Goal: Information Seeking & Learning: Learn about a topic

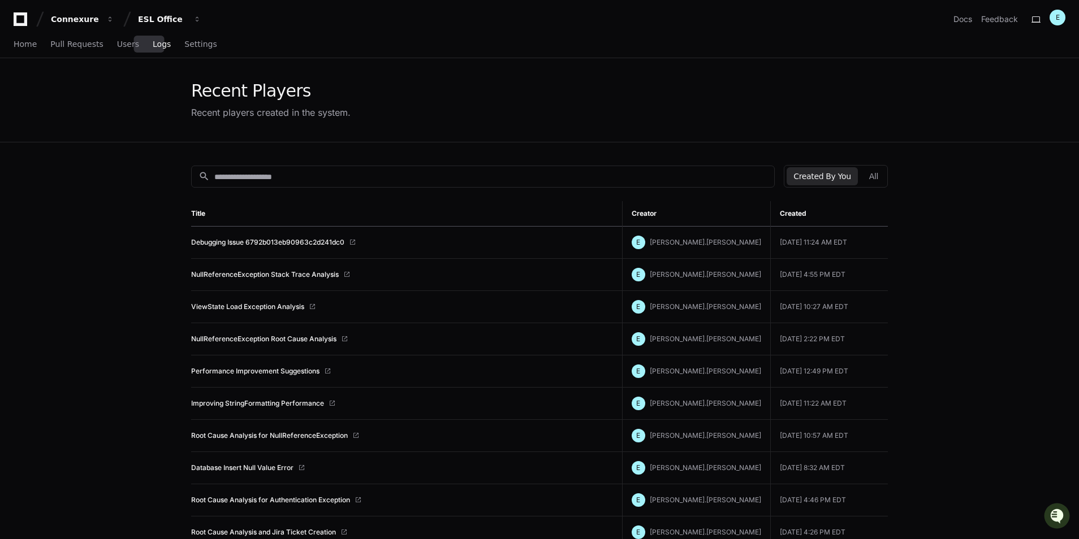
click at [153, 41] on span "Logs" at bounding box center [162, 44] width 18 height 7
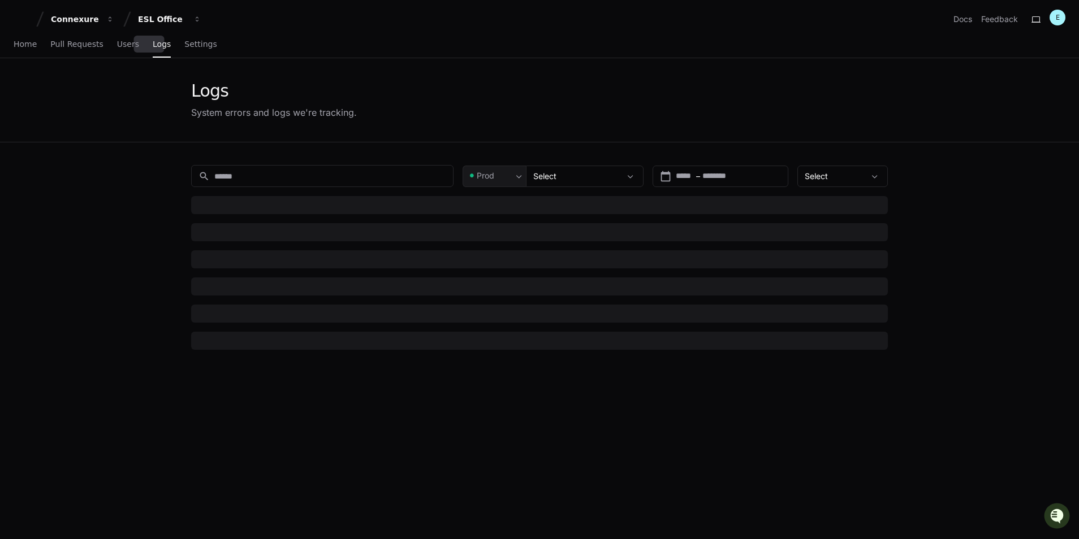
type input "**********"
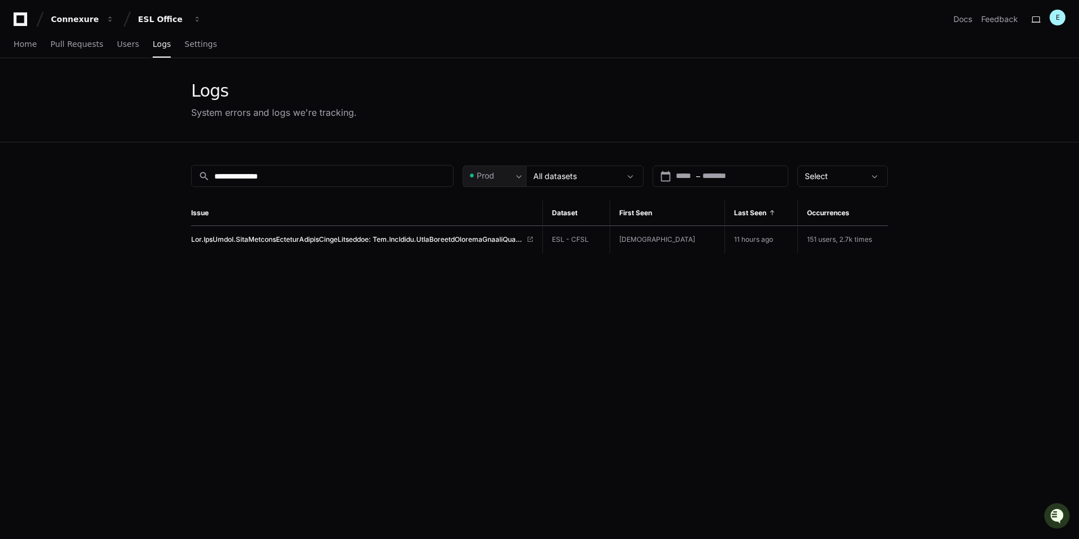
click at [963, 347] on app-issue-list-page "**********" at bounding box center [539, 370] width 1079 height 624
click at [264, 242] on span at bounding box center [356, 239] width 331 height 9
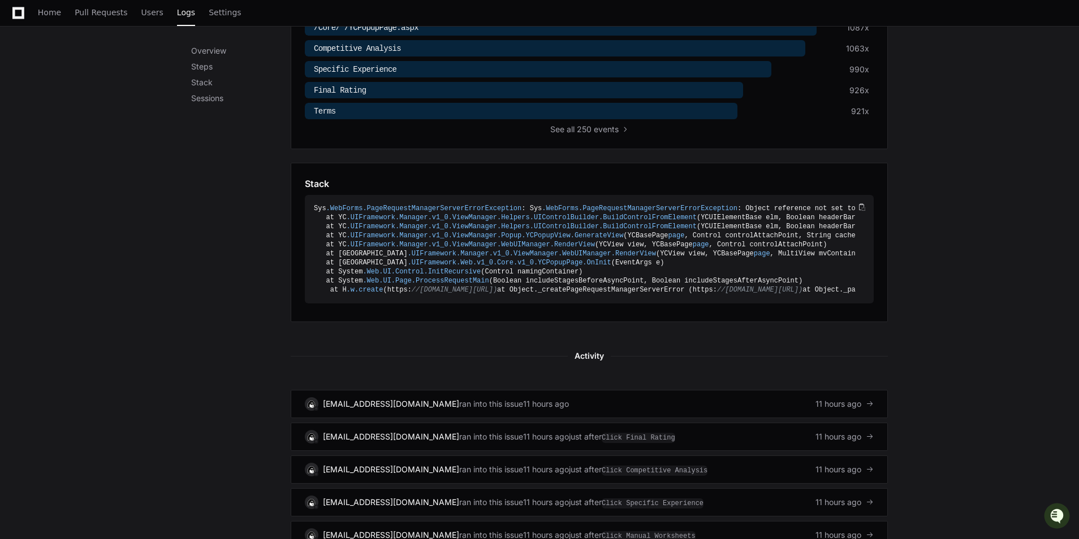
scroll to position [452, 0]
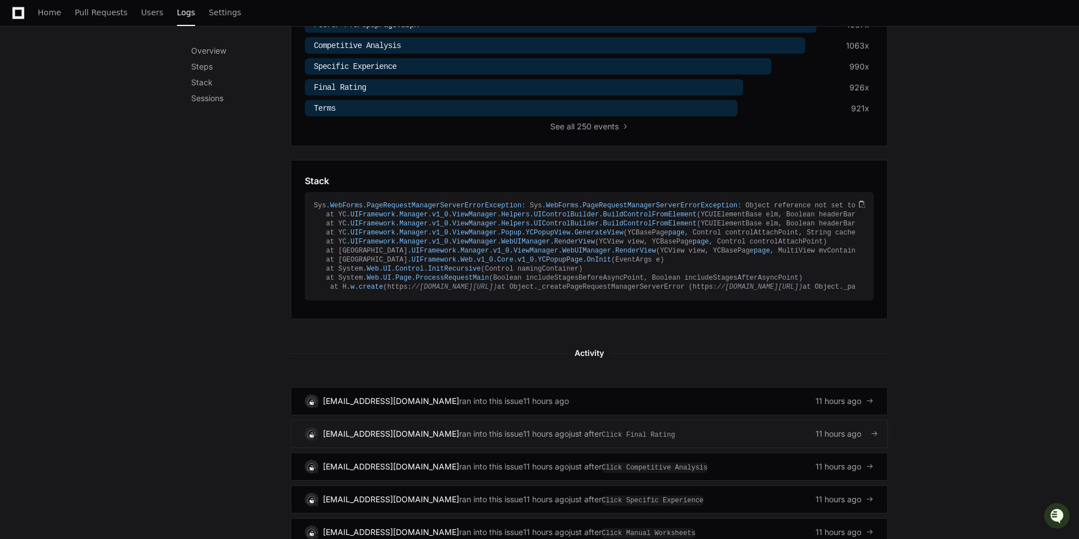
click at [664, 441] on div "svc-dy.datateam@cfins.com ran into this issue 11 hours ago just after Click Fin…" at bounding box center [589, 434] width 569 height 14
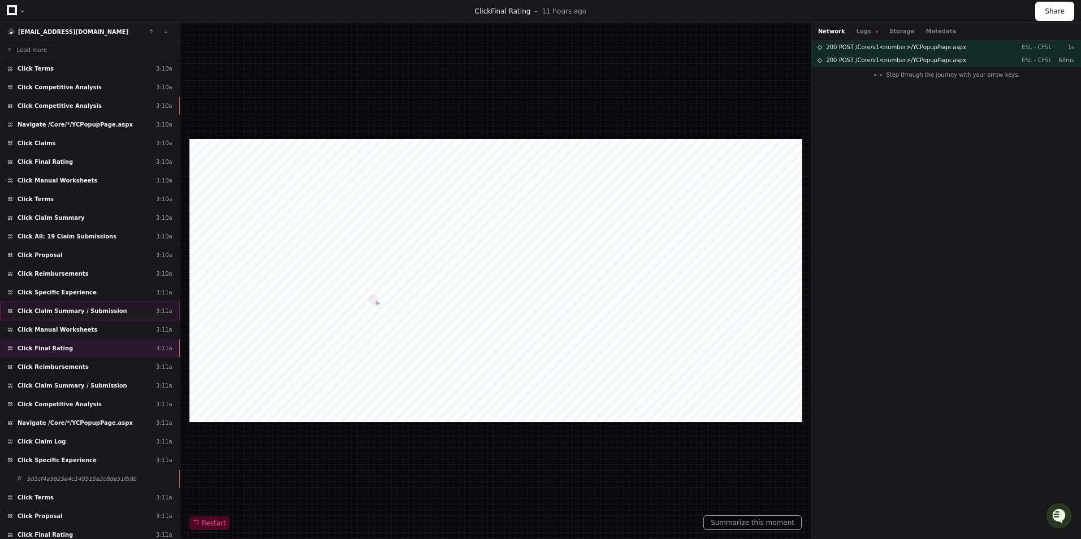
click at [95, 319] on div "Click Claim Summary / Submission 3:11a" at bounding box center [90, 311] width 180 height 19
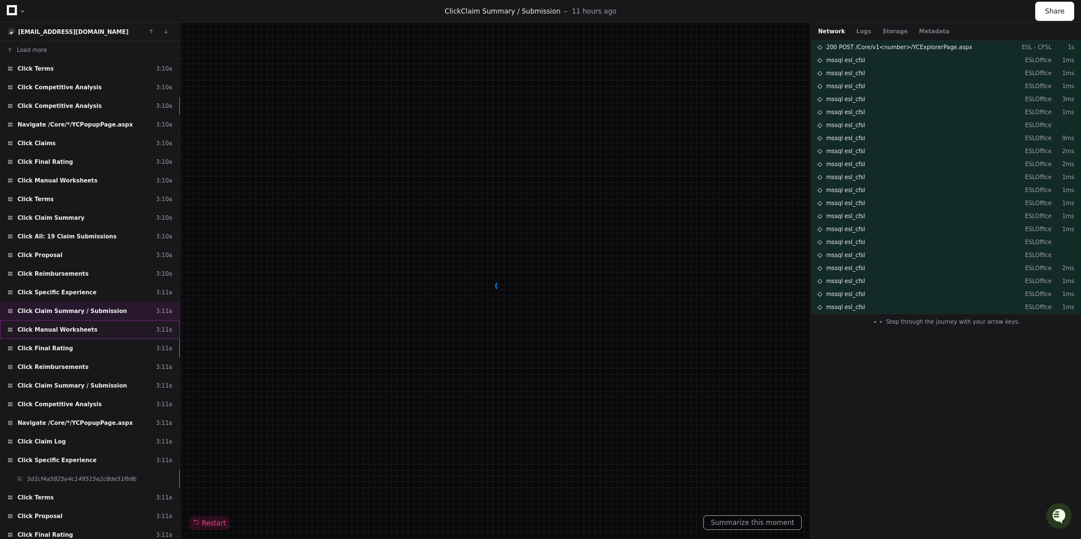
click at [92, 330] on div "Click Manual Worksheets 3:11a" at bounding box center [90, 330] width 180 height 19
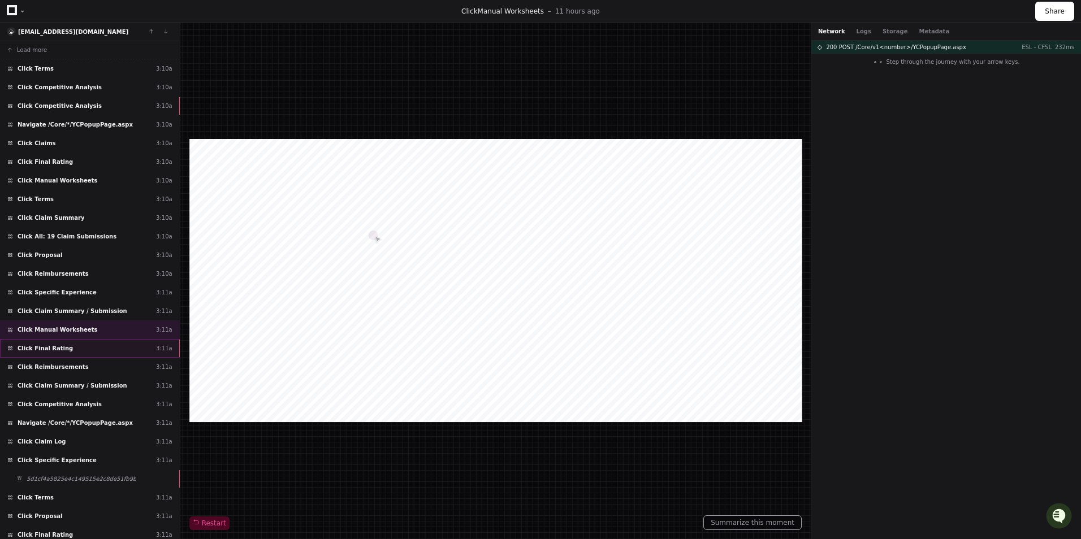
click at [87, 352] on div "Click Final Rating 3:11a" at bounding box center [90, 348] width 180 height 19
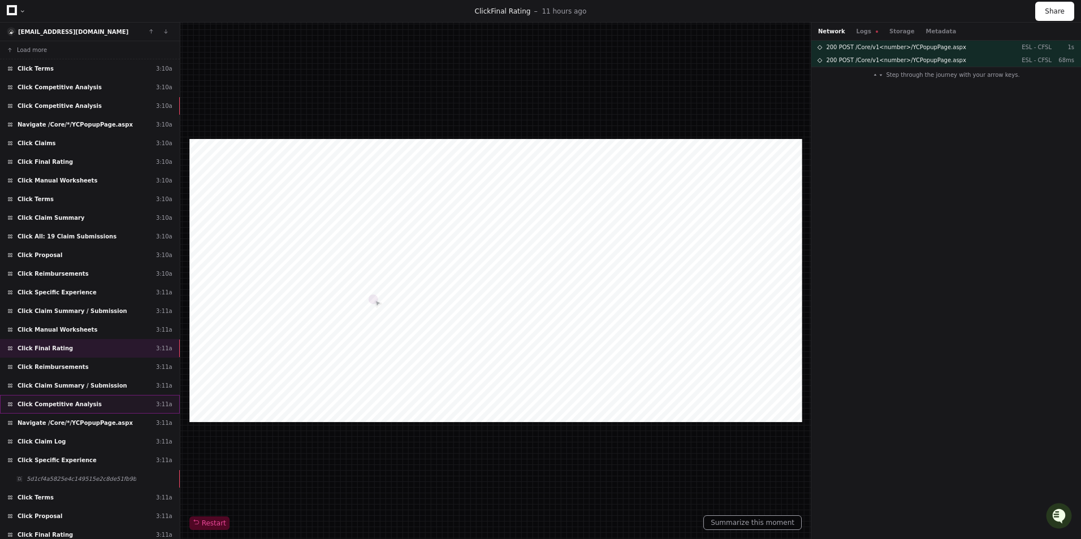
click at [120, 401] on div "Click Competitive Analysis 3:11a" at bounding box center [90, 404] width 180 height 19
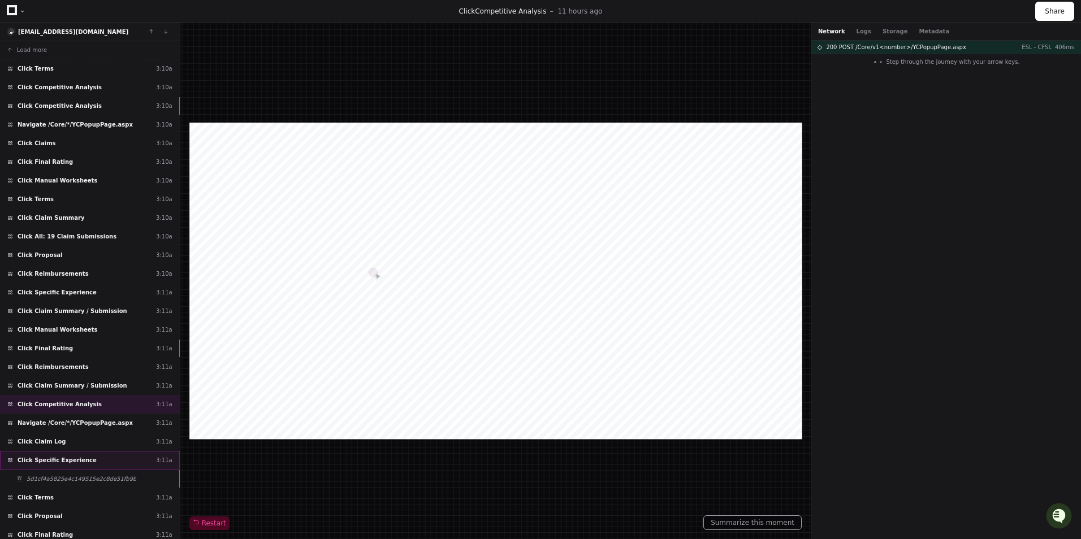
click at [120, 463] on div "Click Specific Experience 3:11a" at bounding box center [90, 460] width 180 height 19
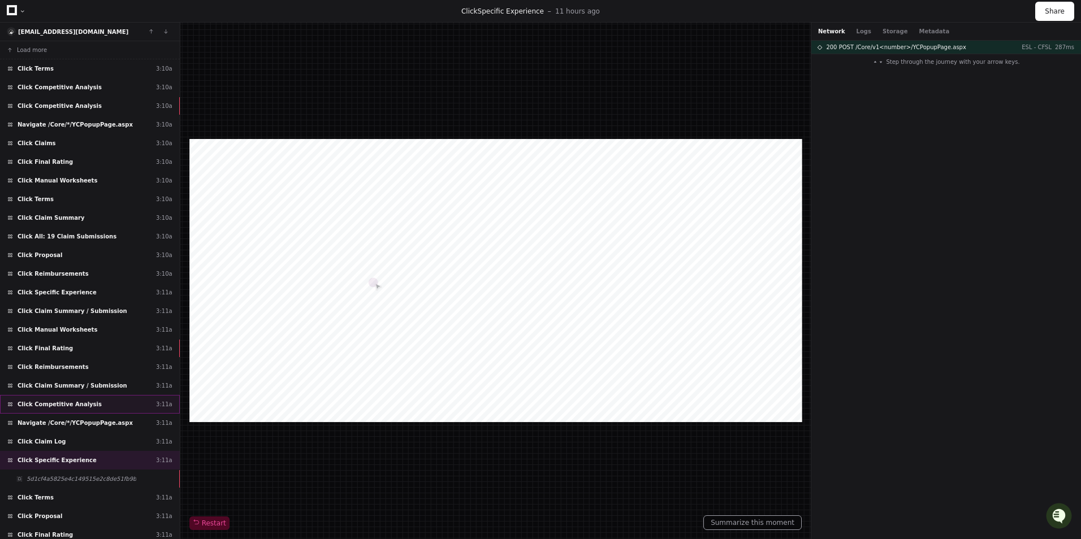
click at [120, 400] on div "Click Competitive Analysis 3:11a" at bounding box center [90, 404] width 180 height 19
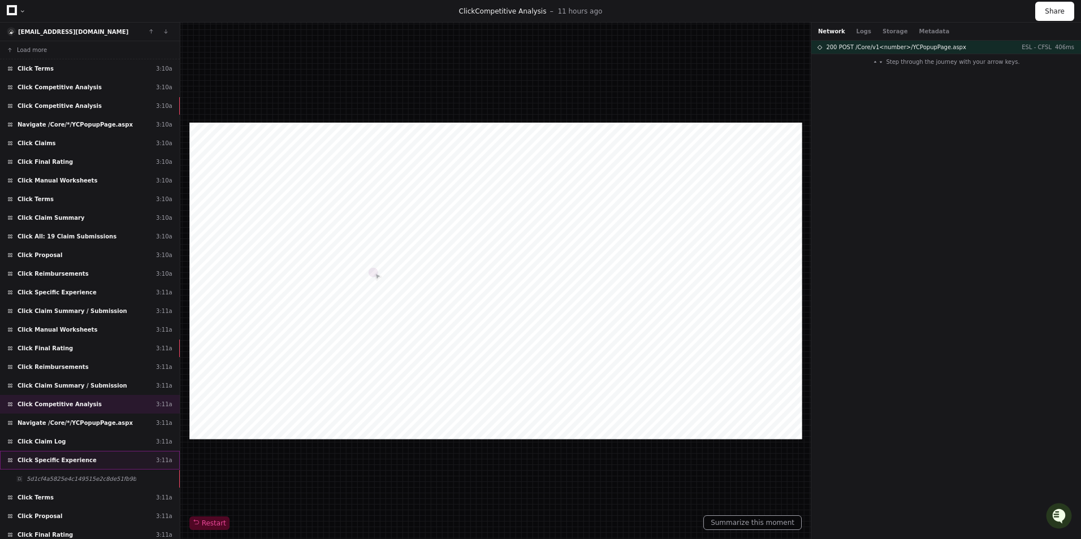
click at [106, 455] on div "Click Specific Experience 3:11a" at bounding box center [90, 460] width 180 height 19
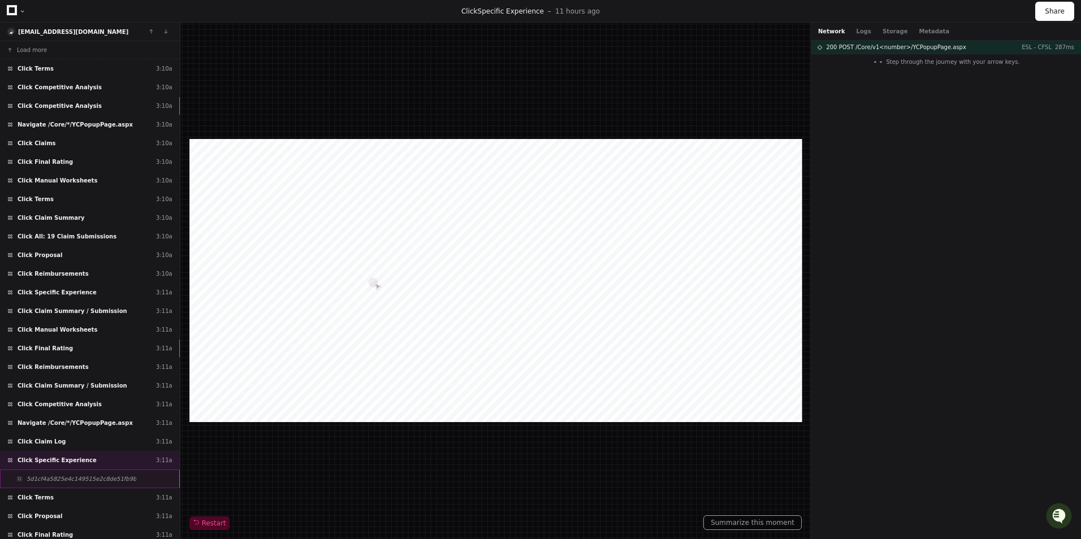
click at [119, 473] on div "5d1cf4a5825e4c149515e2c8de51fb9b" at bounding box center [90, 479] width 180 height 19
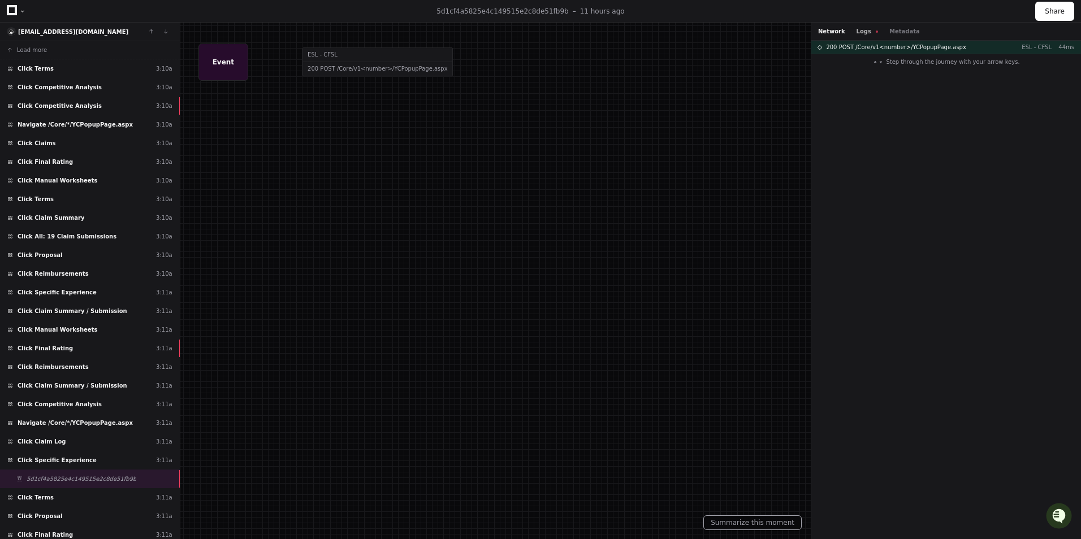
click at [857, 34] on button "Logs" at bounding box center [867, 31] width 21 height 8
